Goal: Task Accomplishment & Management: Use online tool/utility

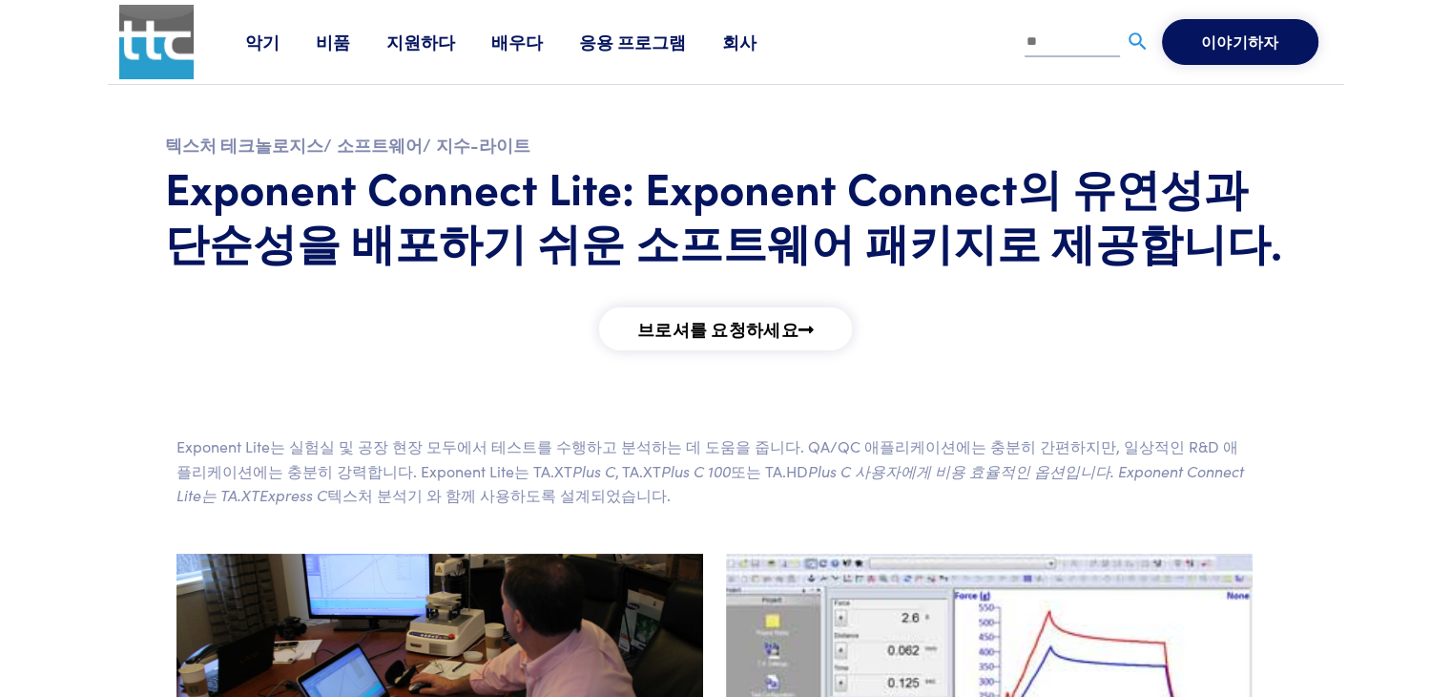
click at [415, 46] on font "지원하다" at bounding box center [420, 42] width 69 height 24
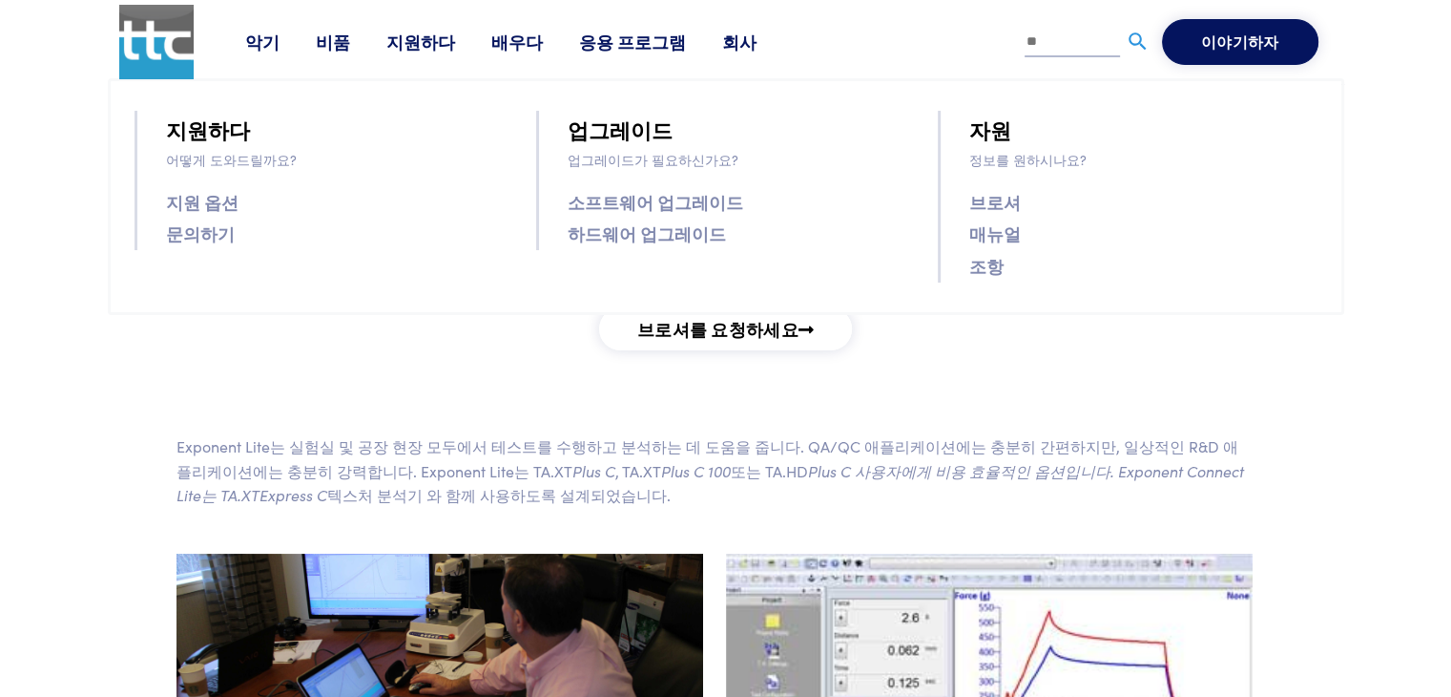
click at [996, 235] on font "매뉴얼" at bounding box center [995, 233] width 52 height 24
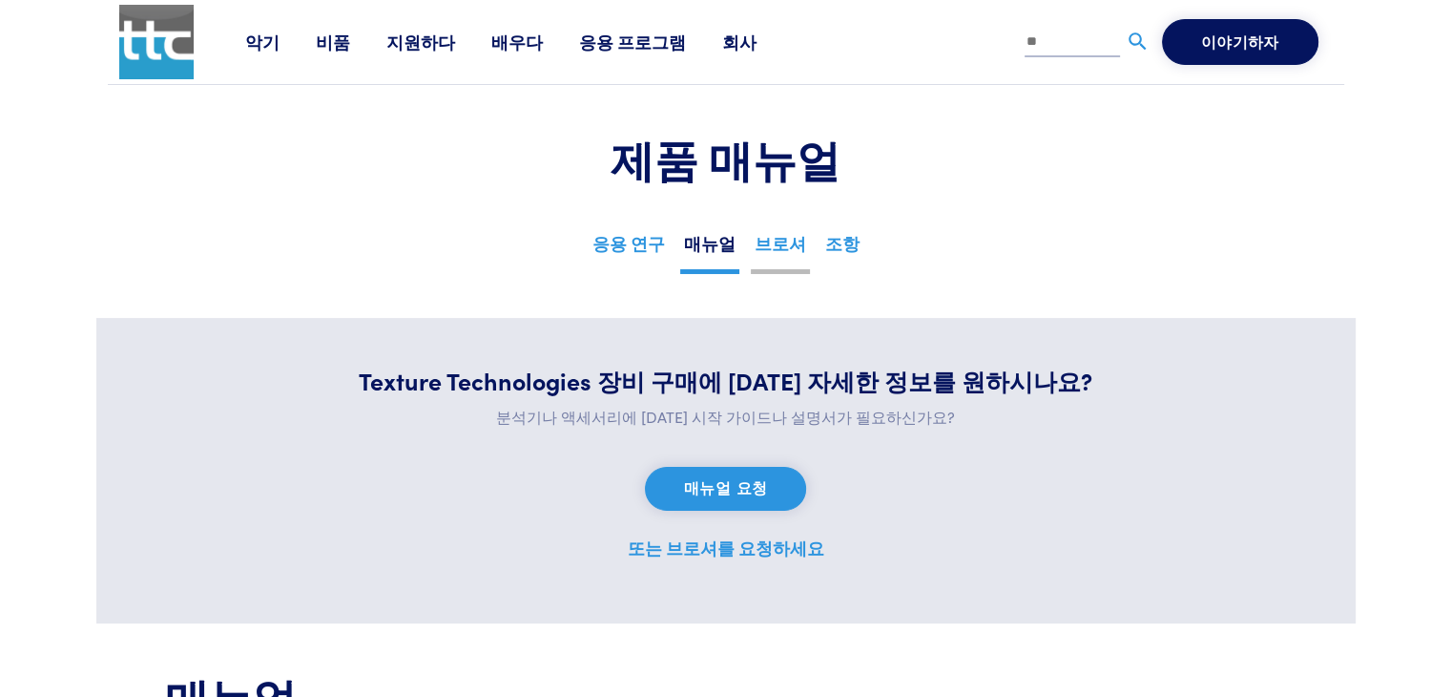
click at [781, 242] on font "브로셔" at bounding box center [781, 243] width 52 height 24
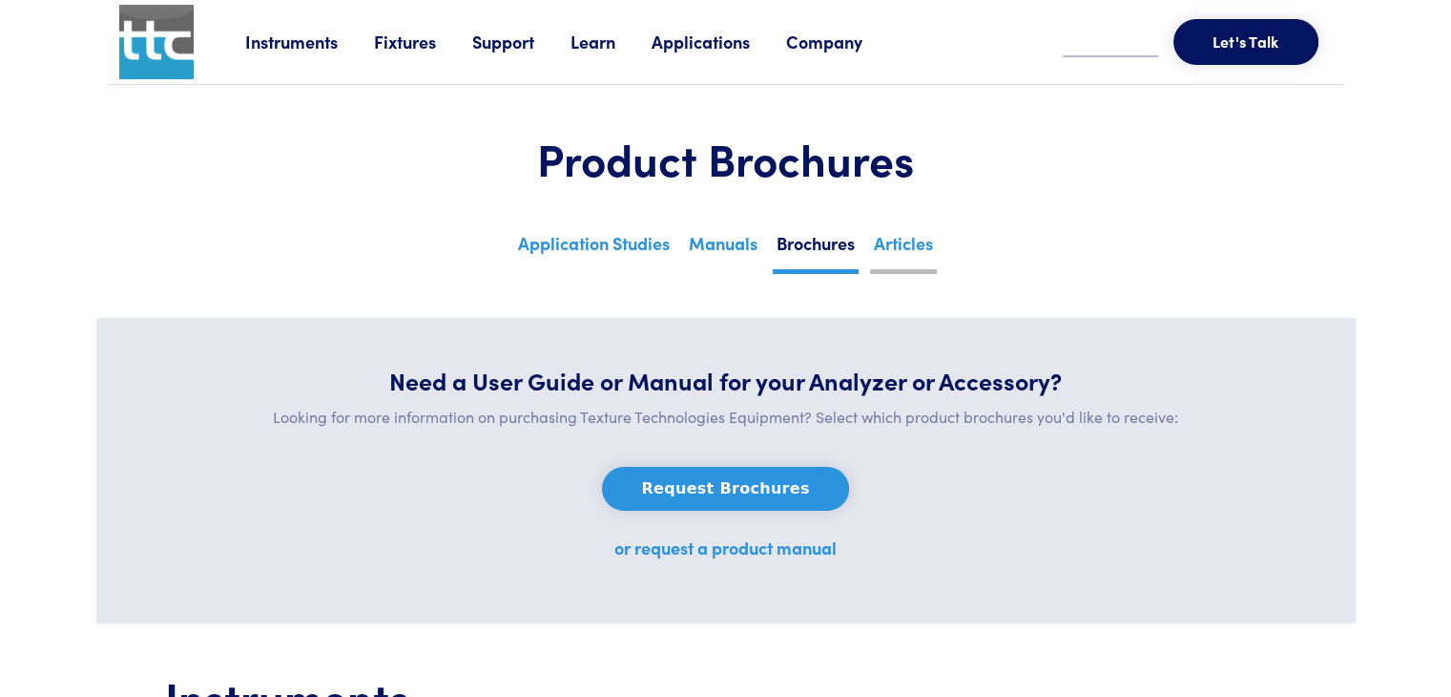
click at [907, 249] on link "Articles" at bounding box center [903, 250] width 67 height 47
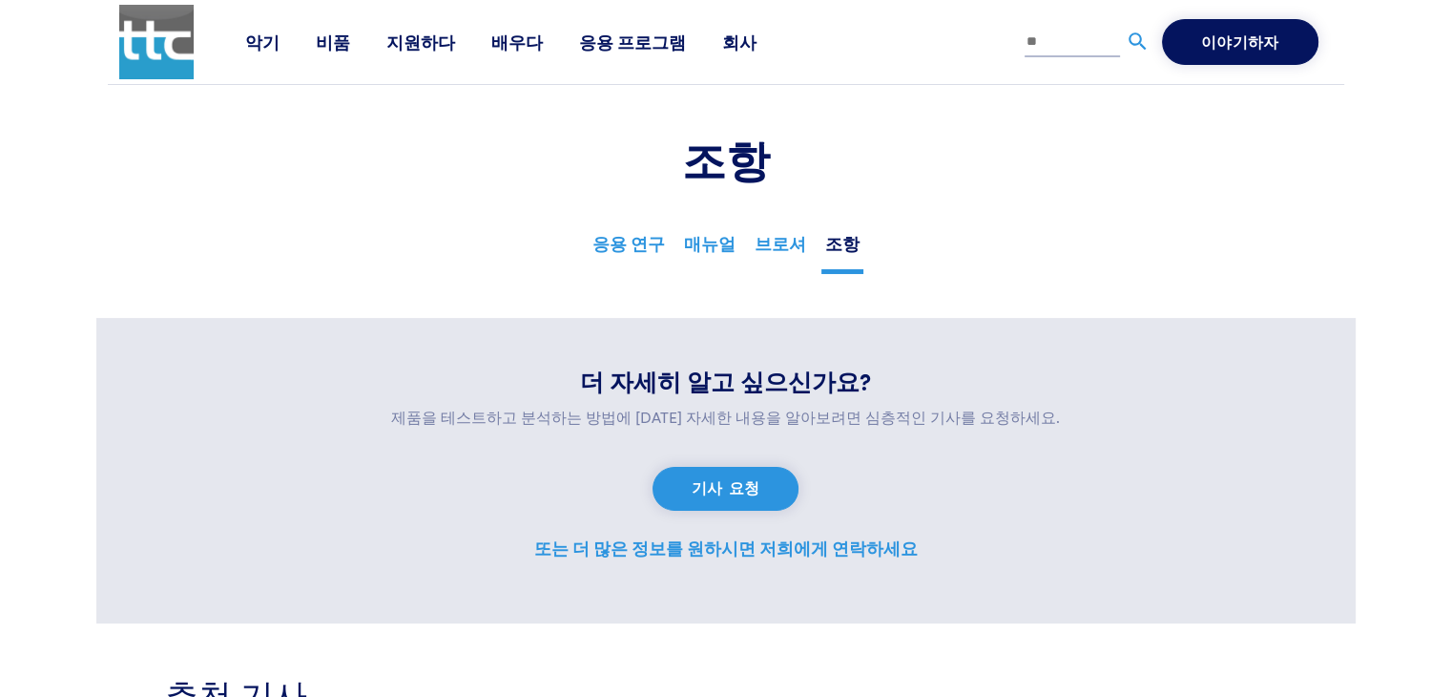
click at [615, 45] on font "응용 프로그램" at bounding box center [632, 42] width 107 height 24
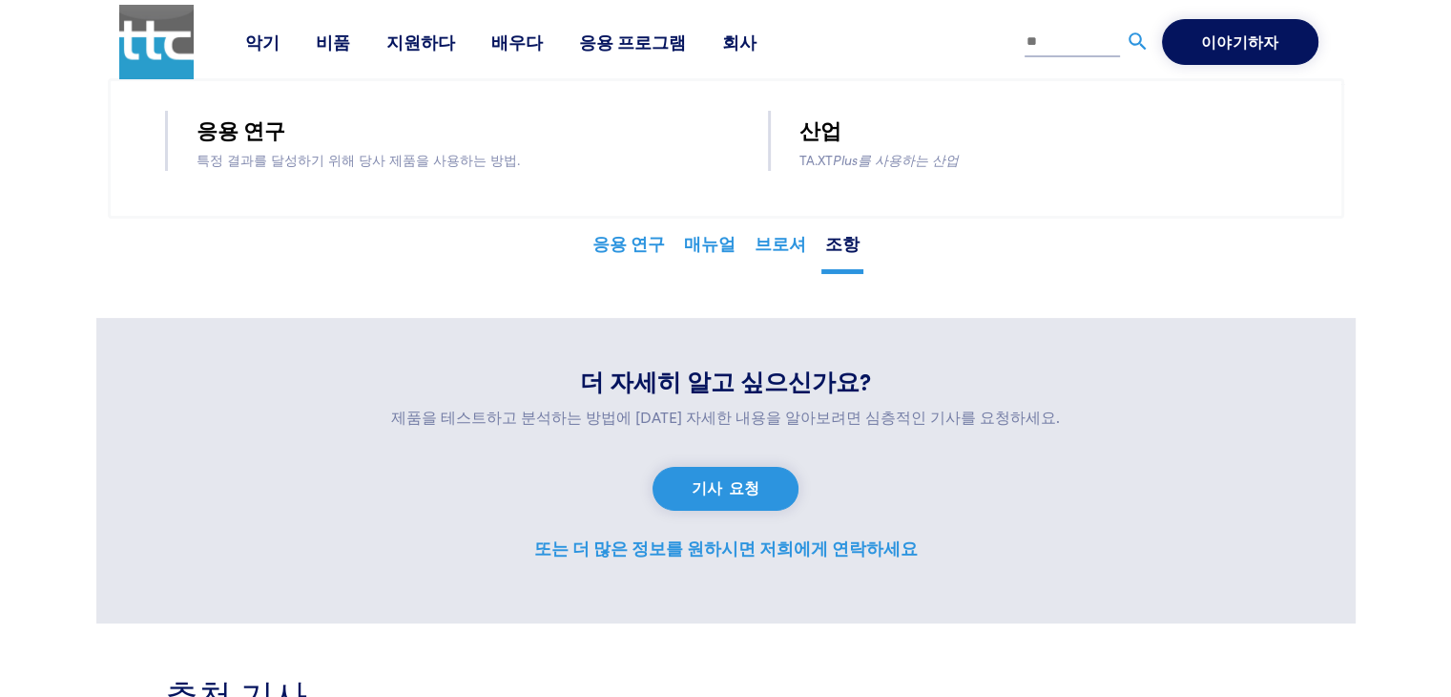
click at [500, 37] on font "배우다" at bounding box center [517, 42] width 52 height 24
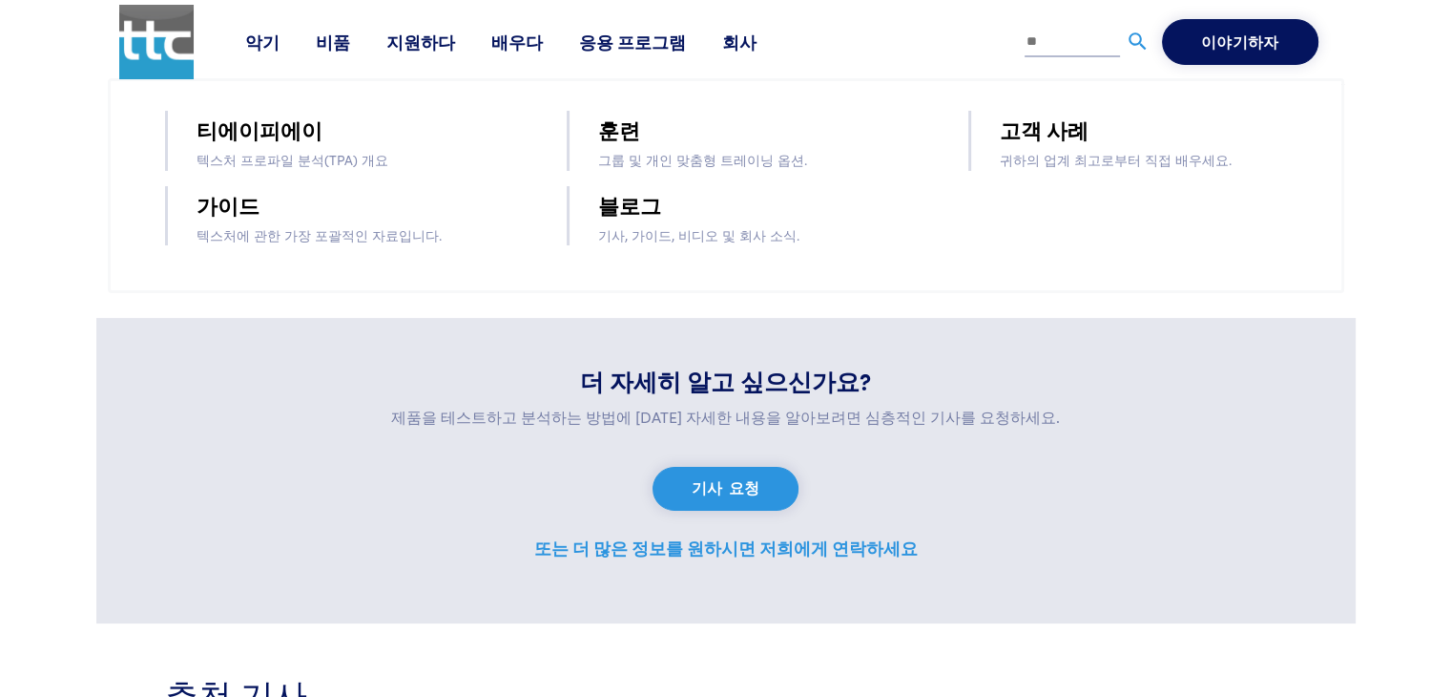
click at [407, 53] on li "지원하다 지원하다 어떻게 도와드릴까요? 지원 옵션 문의하기 업그레이드 업그레이드가 필요하신가요? 소프트웨어 업그레이드 하드웨어 업그레이드 자원…" at bounding box center [438, 42] width 105 height 29
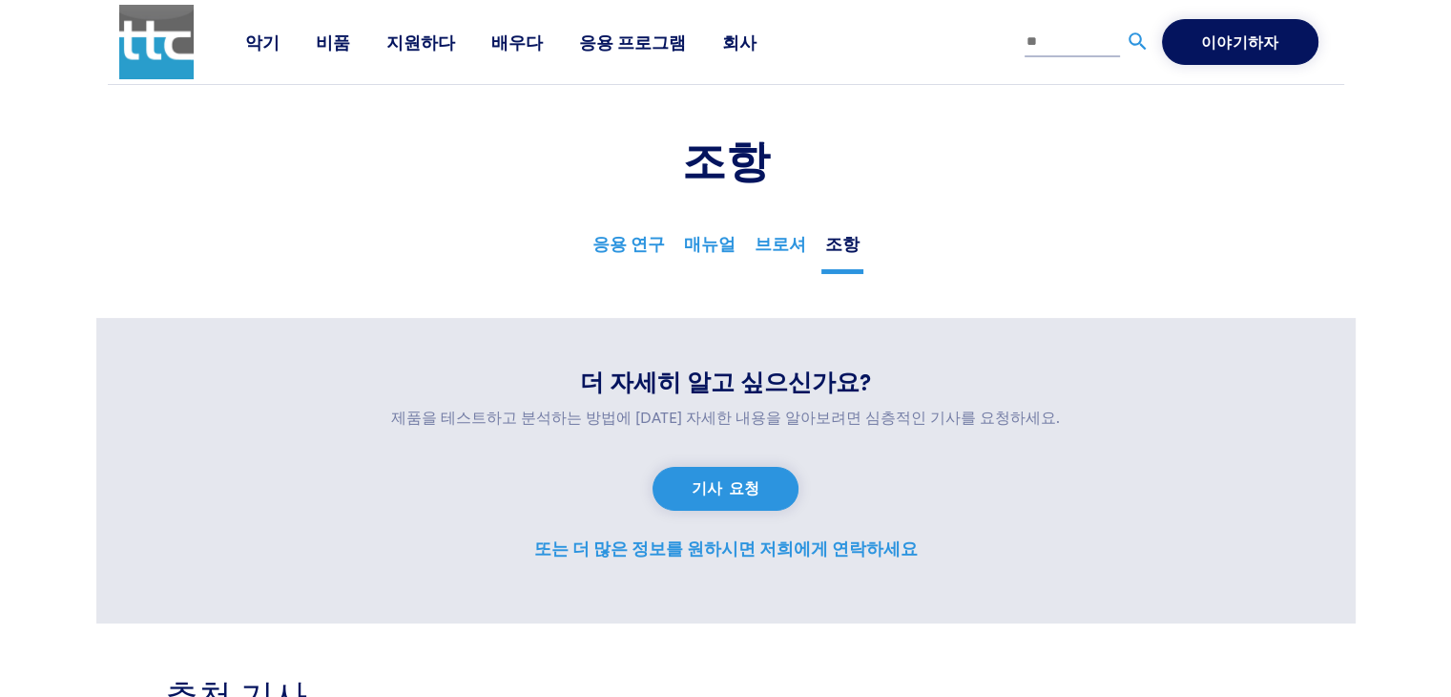
click at [407, 44] on font "지원하다" at bounding box center [420, 42] width 69 height 24
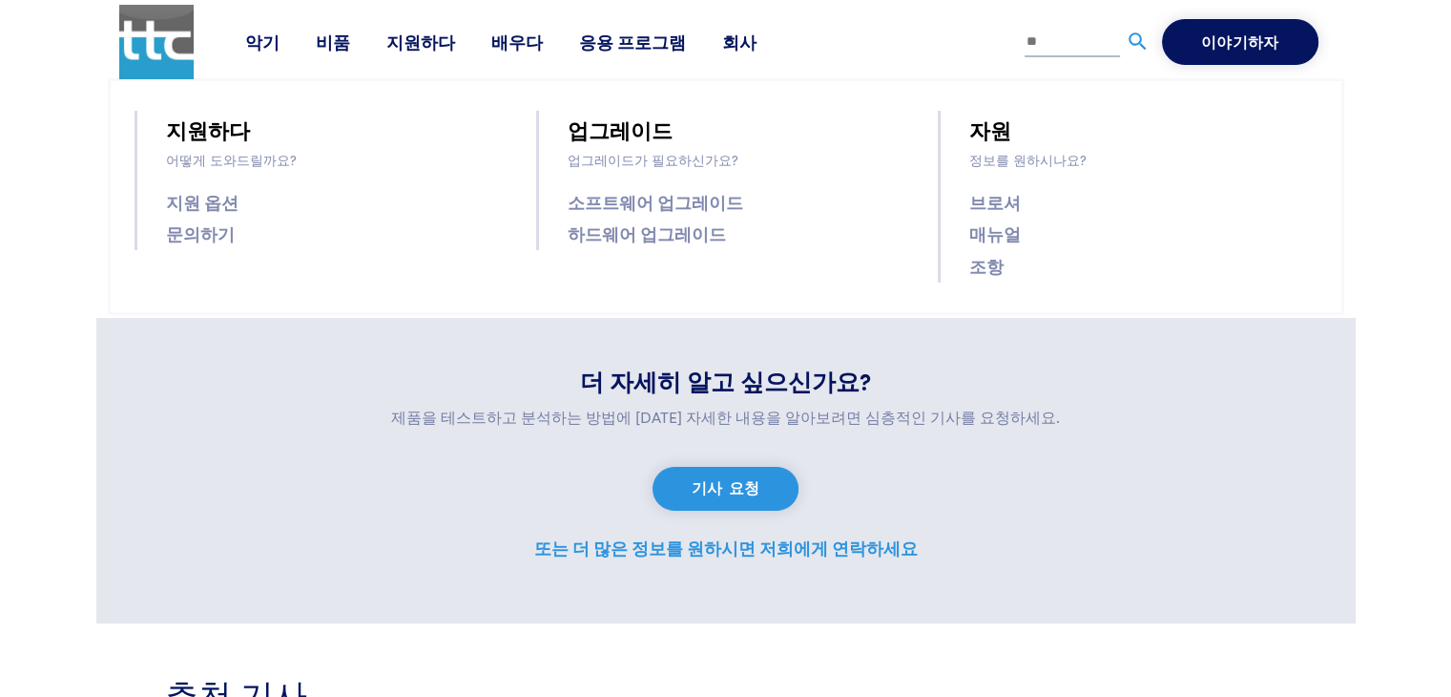
click at [695, 206] on font "소프트웨어 업그레이드" at bounding box center [656, 202] width 176 height 24
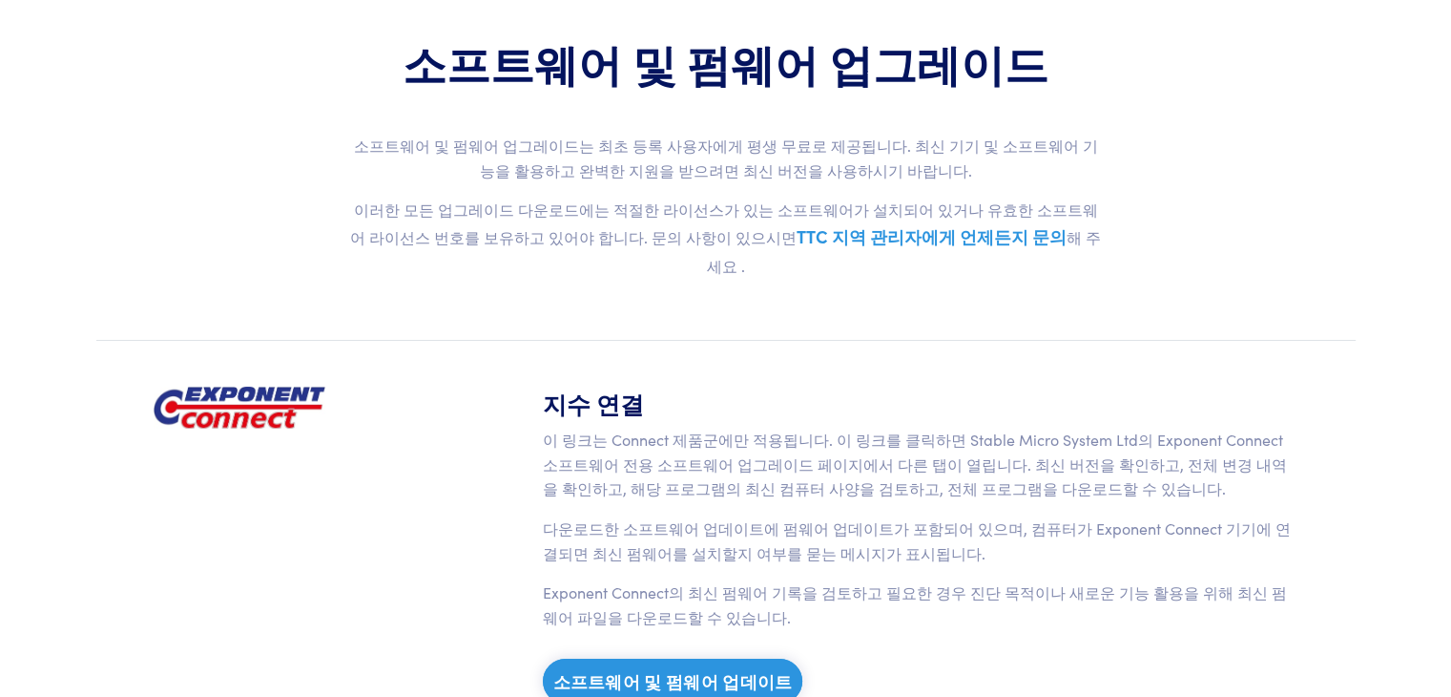
scroll to position [191, 0]
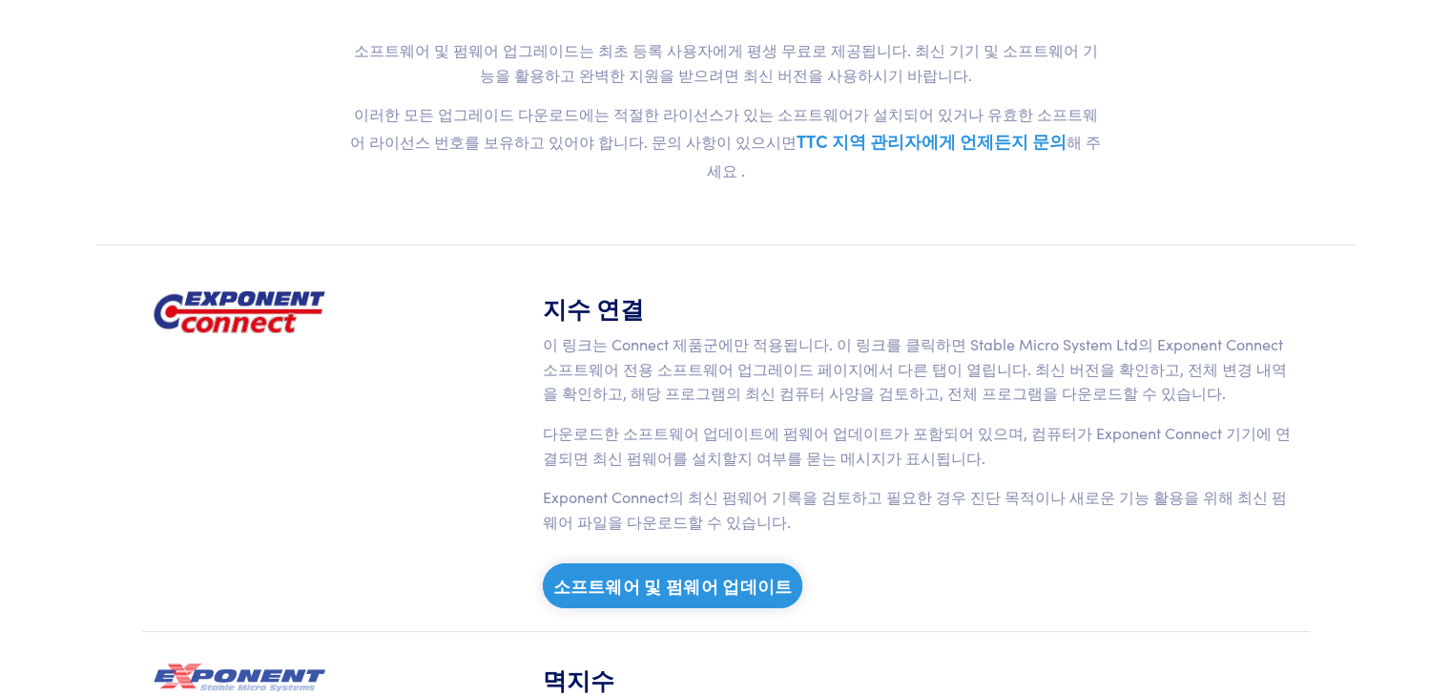
click at [701, 573] on font "소프트웨어 및 펌웨어 업데이트" at bounding box center [673, 585] width 240 height 24
